Goal: Use online tool/utility: Utilize a website feature to perform a specific function

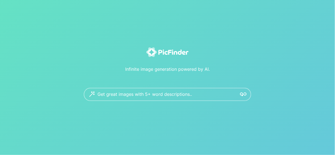
click at [227, 92] on div "Get great images with 5+ word descriptions.." at bounding box center [167, 94] width 167 height 13
click at [243, 92] on img at bounding box center [243, 94] width 7 height 7
click at [193, 96] on textarea at bounding box center [164, 94] width 135 height 13
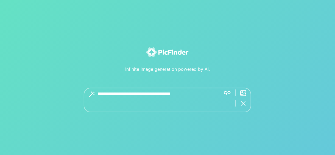
click at [206, 94] on textarea at bounding box center [156, 100] width 119 height 24
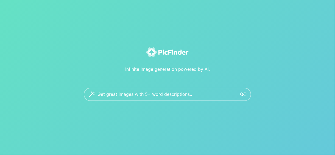
click at [93, 92] on div "Get great images with 5+ word descriptions.." at bounding box center [167, 94] width 167 height 13
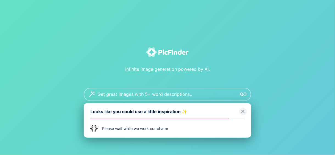
click at [242, 110] on img at bounding box center [243, 111] width 8 height 8
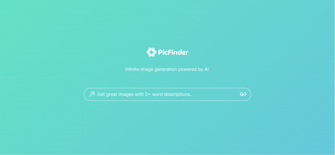
click at [93, 93] on div "Get great images with 5+ word descriptions.." at bounding box center [167, 94] width 167 height 13
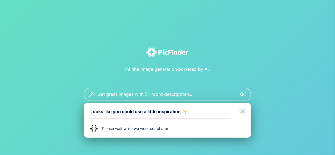
click at [242, 110] on img at bounding box center [243, 111] width 8 height 8
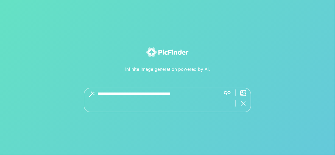
click at [149, 93] on textarea at bounding box center [156, 100] width 119 height 24
type textarea "********"
